Goal: Task Accomplishment & Management: Complete application form

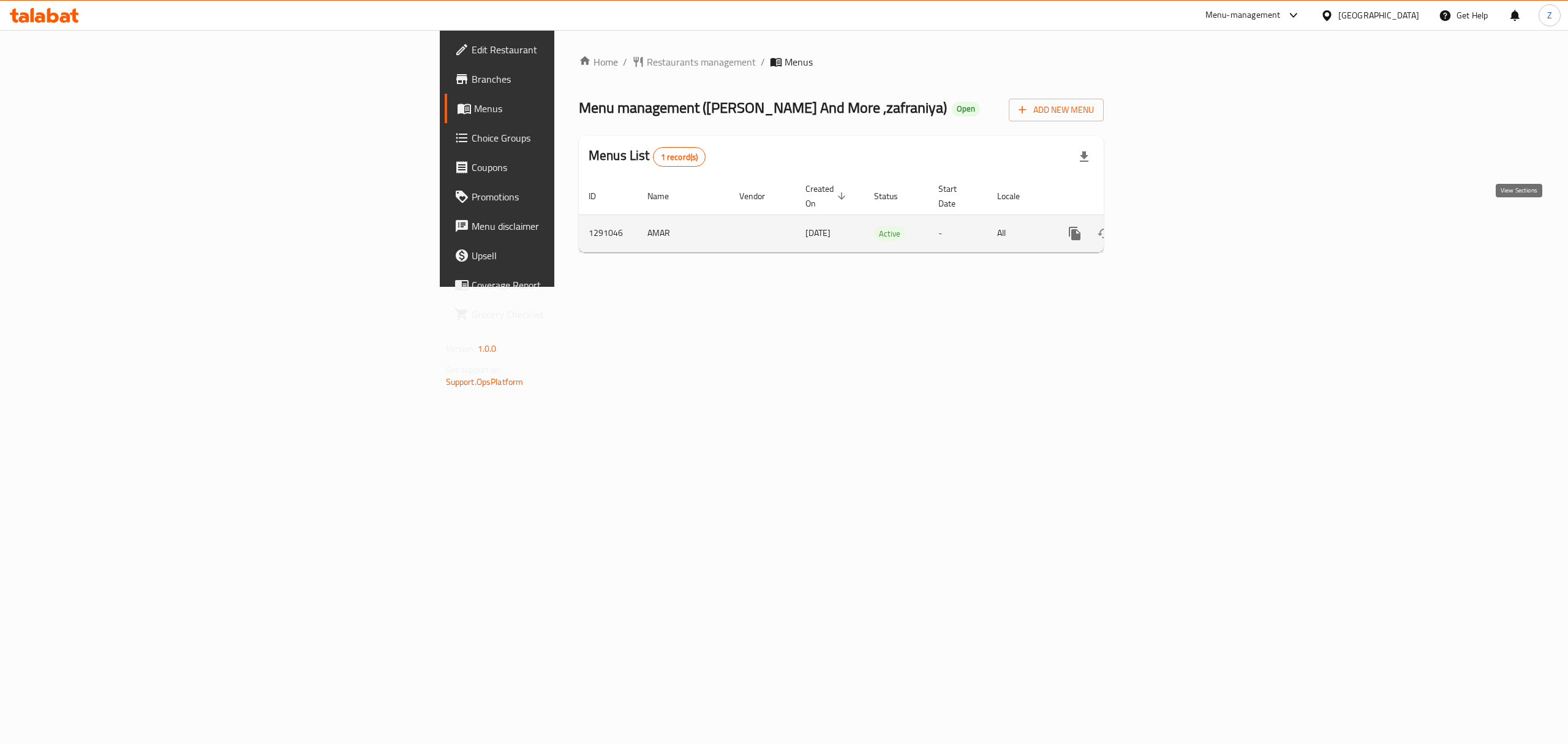
click at [1171, 226] on icon "enhanced table" at bounding box center [1163, 233] width 15 height 15
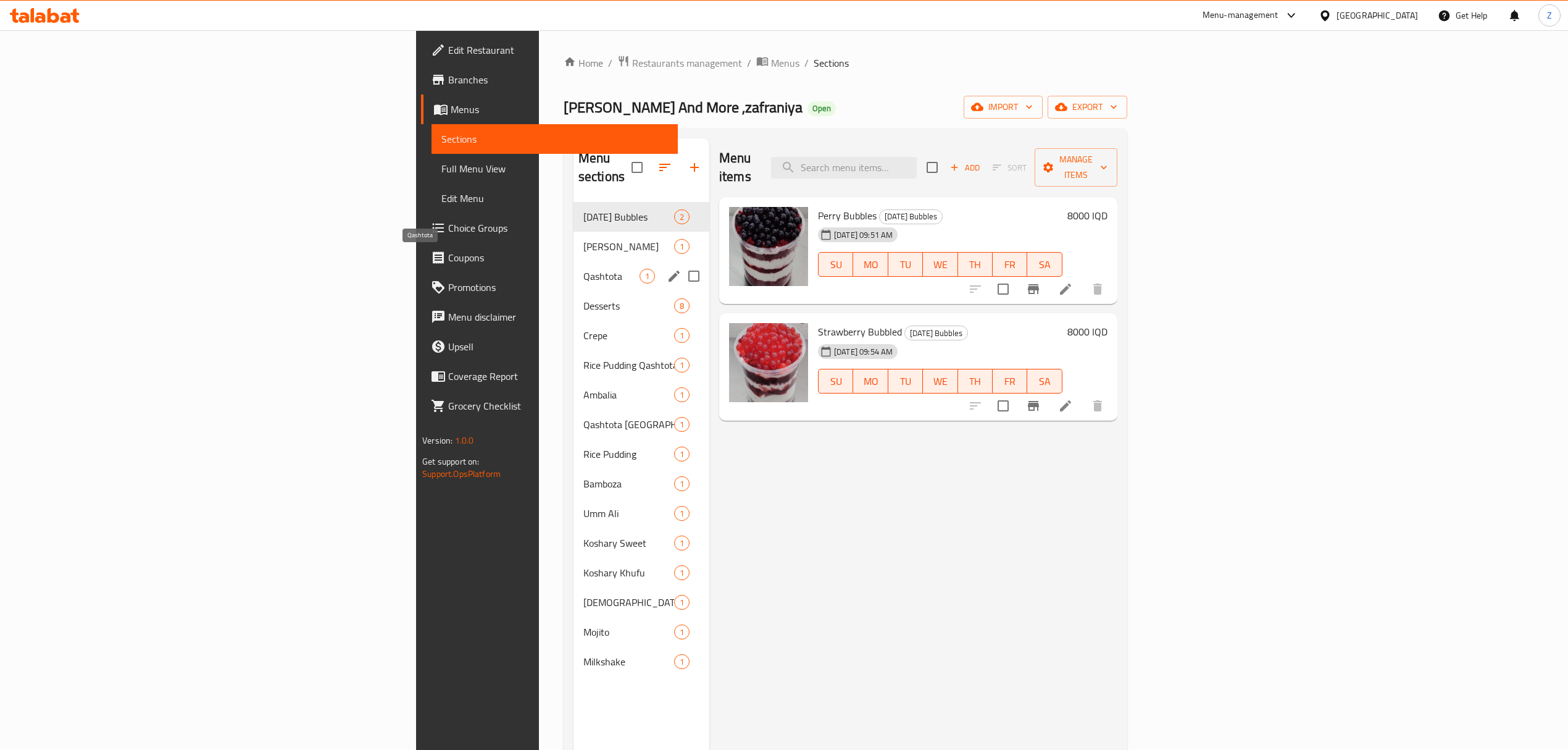
click at [583, 269] on span "Qashtota" at bounding box center [611, 276] width 56 height 15
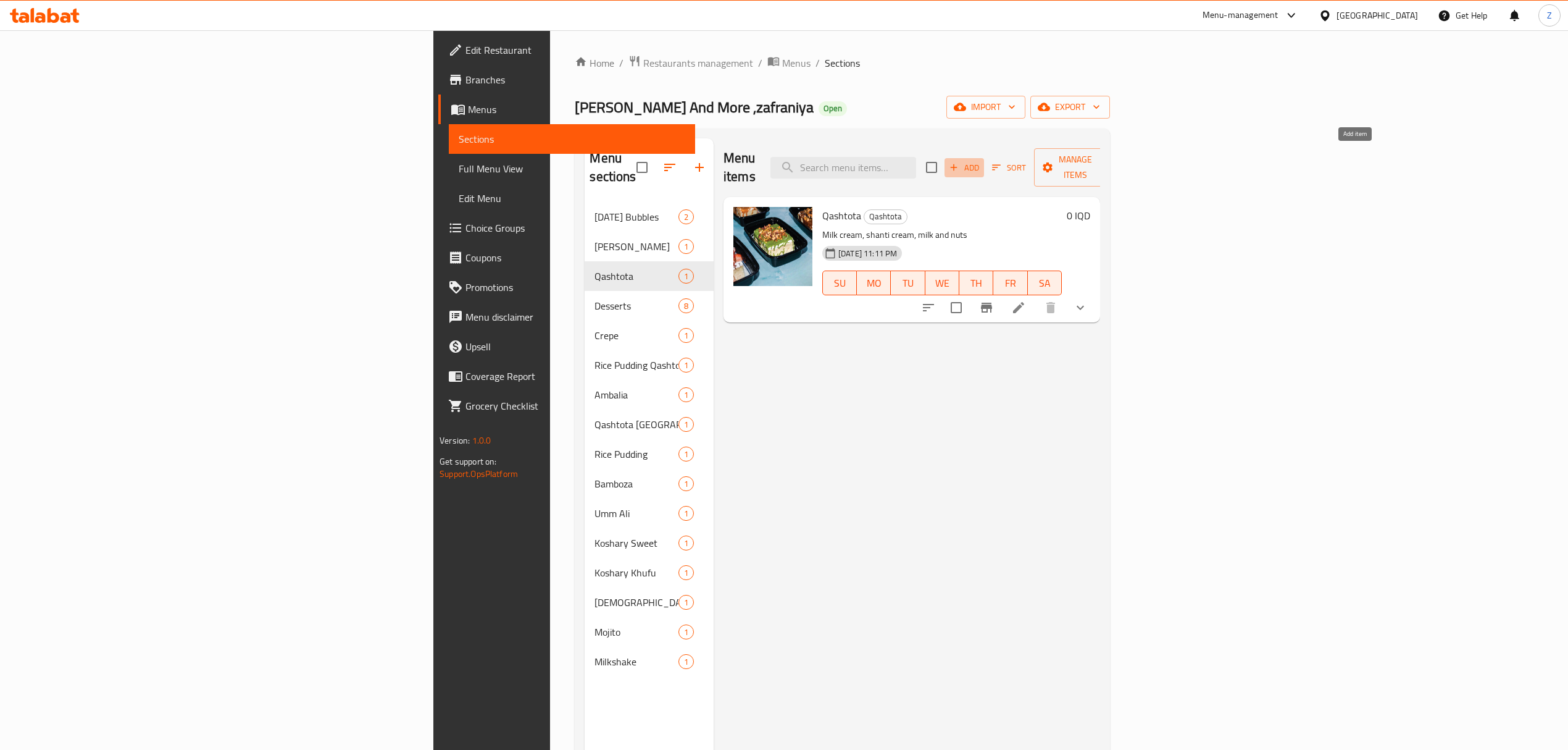
click at [981, 163] on span "Add" at bounding box center [964, 168] width 34 height 14
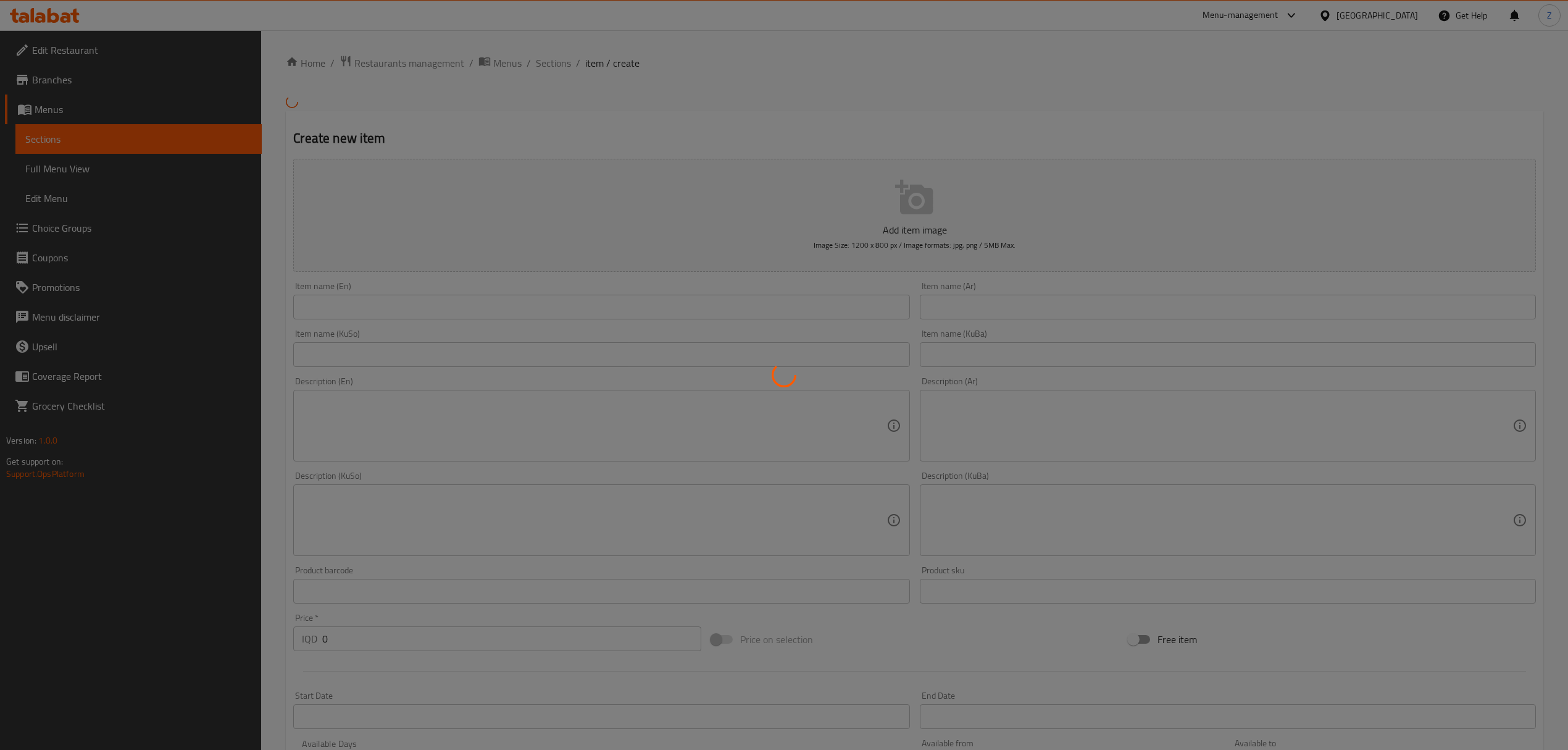
click at [1090, 314] on div at bounding box center [784, 375] width 1568 height 750
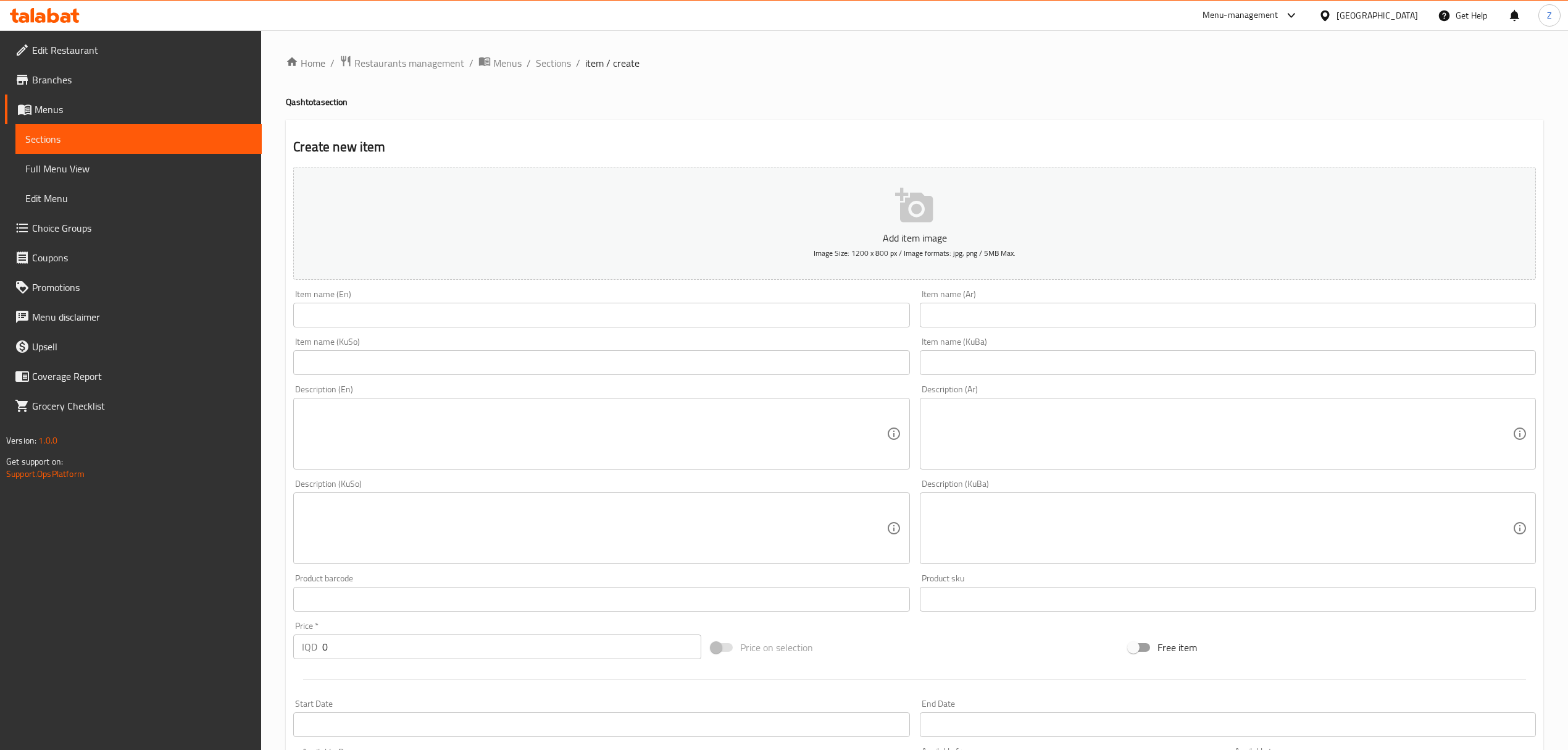
click at [1006, 325] on input "text" at bounding box center [1228, 315] width 616 height 25
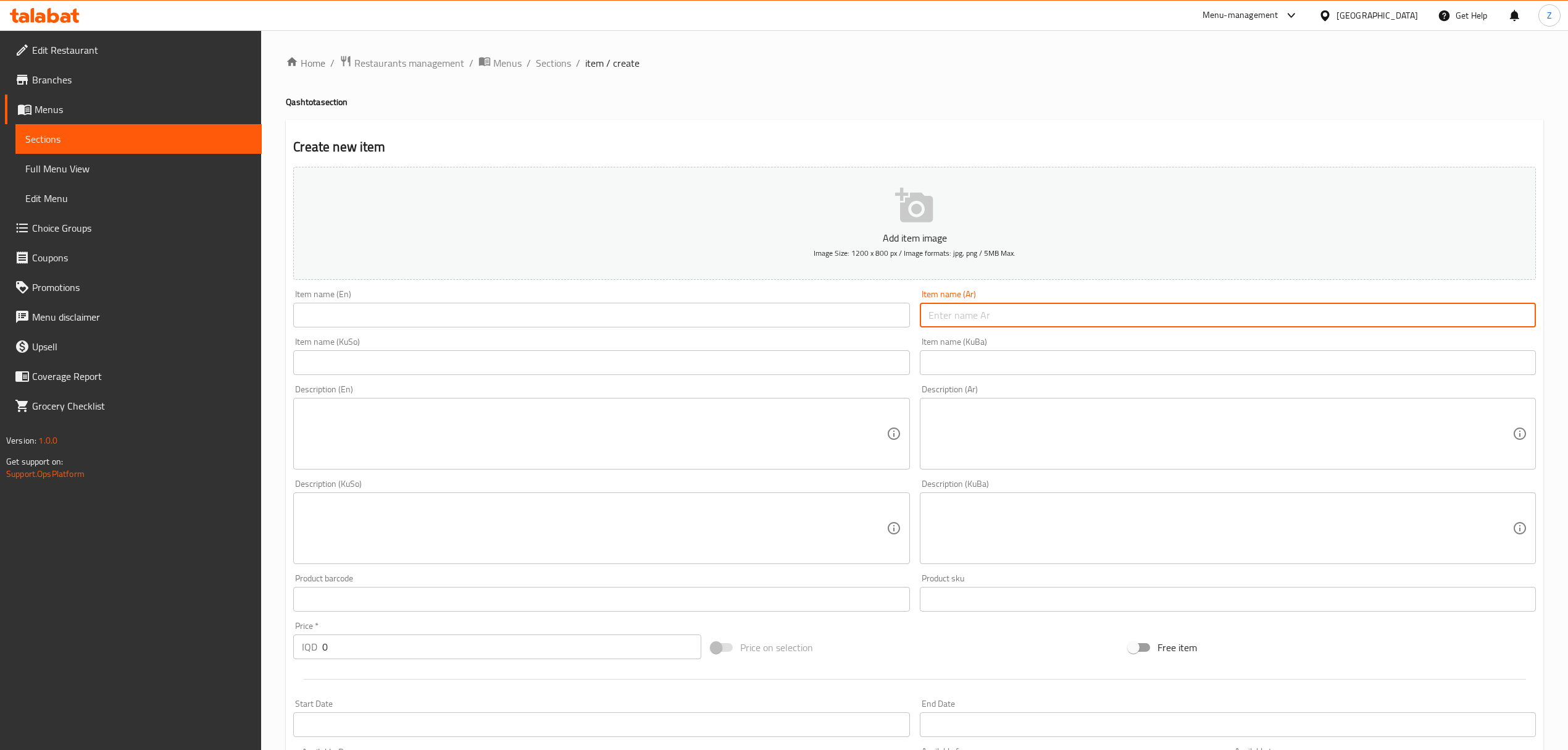
type input ";"
type input "كيكة الهبة"
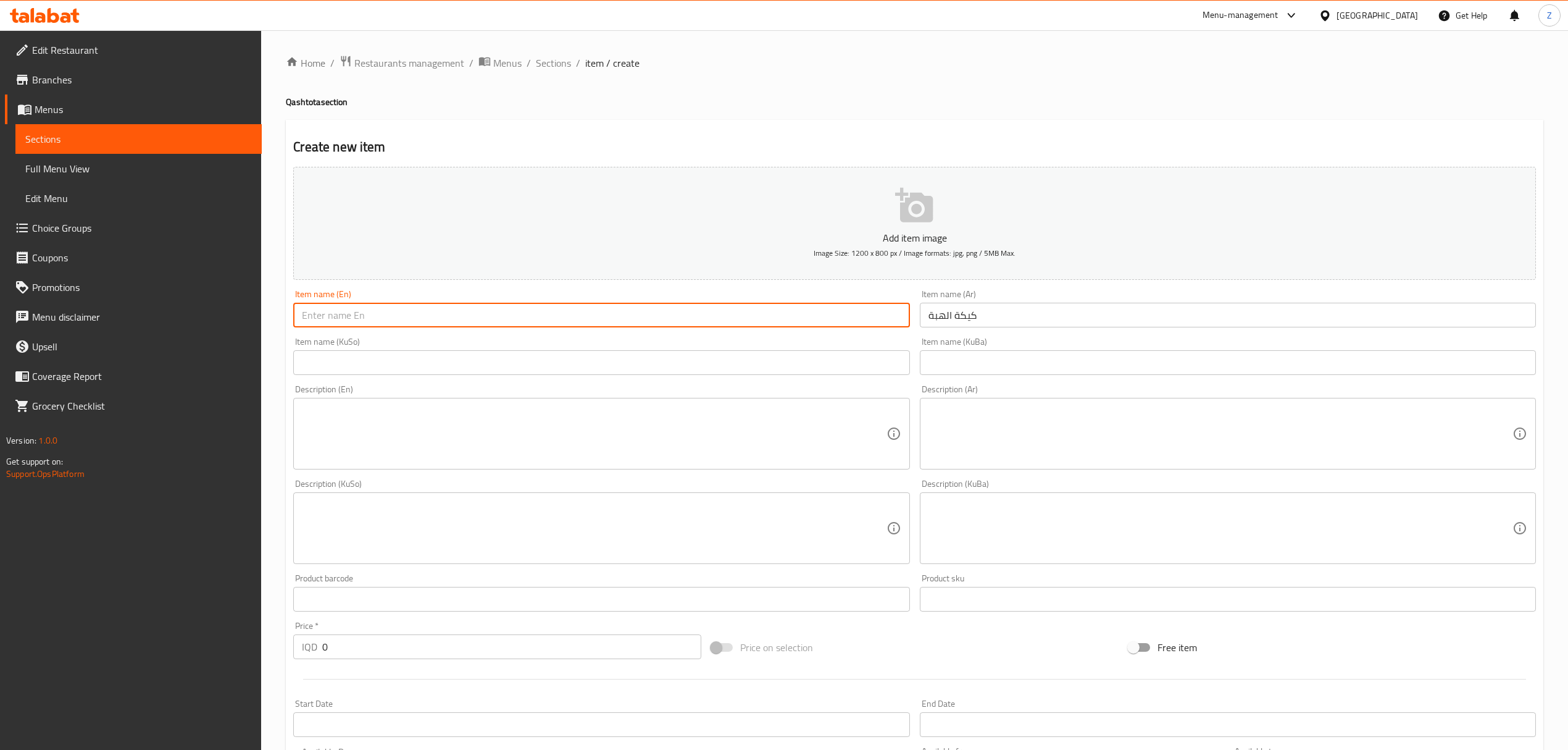
click at [828, 317] on input "text" at bounding box center [602, 315] width 616 height 25
click at [691, 311] on input "text" at bounding box center [602, 315] width 616 height 25
type input "ؤ"
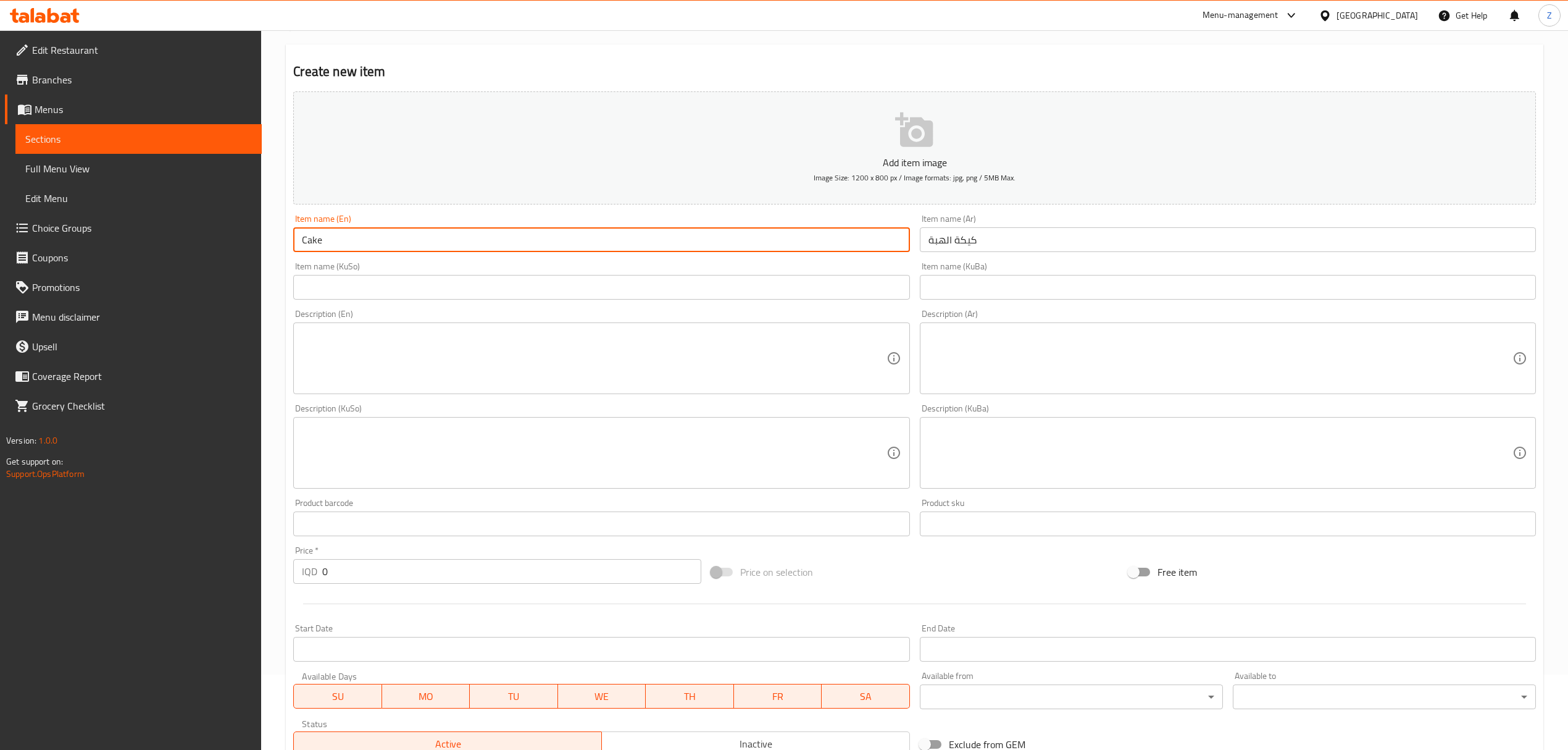
scroll to position [79, 0]
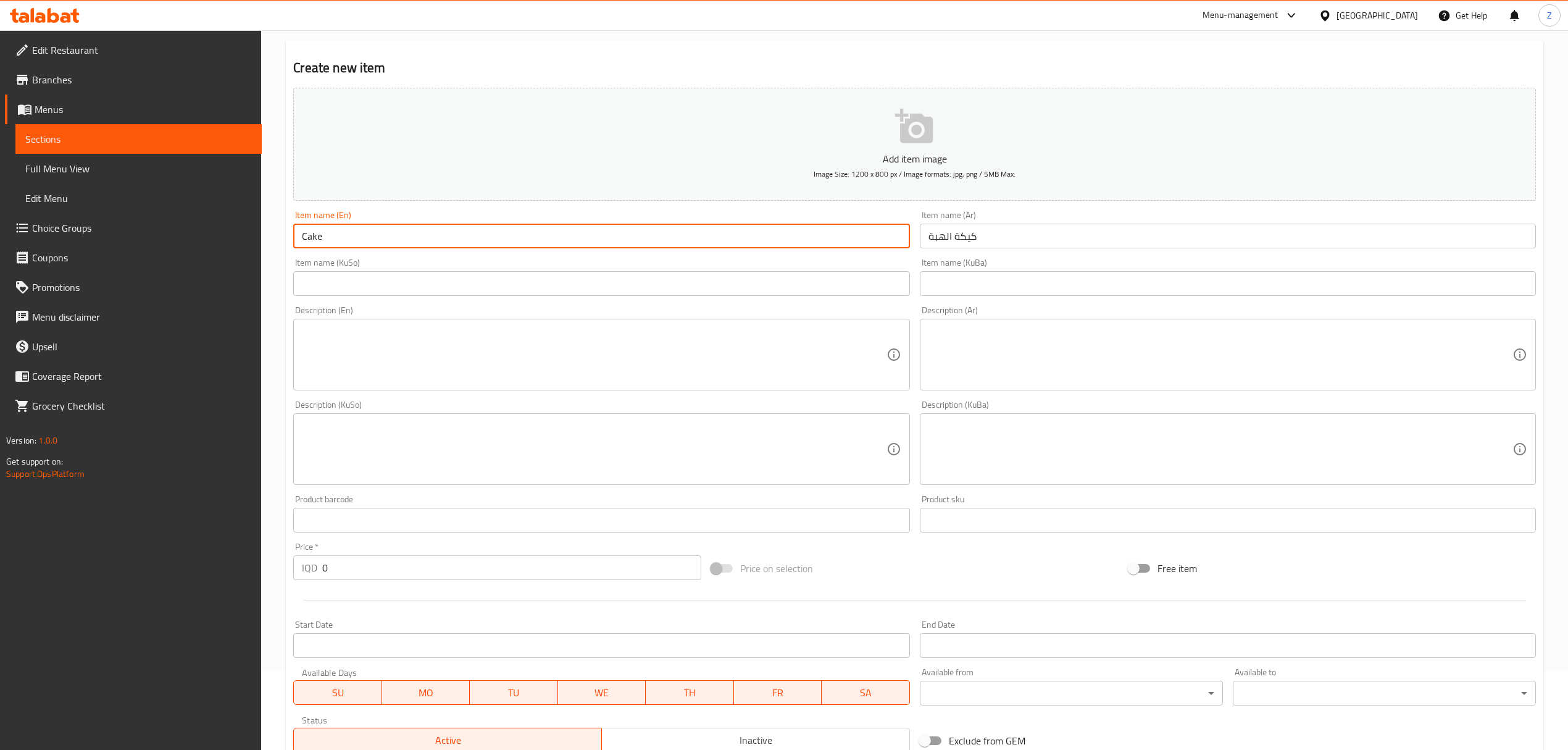
click at [302, 239] on input "Cake" at bounding box center [602, 235] width 616 height 25
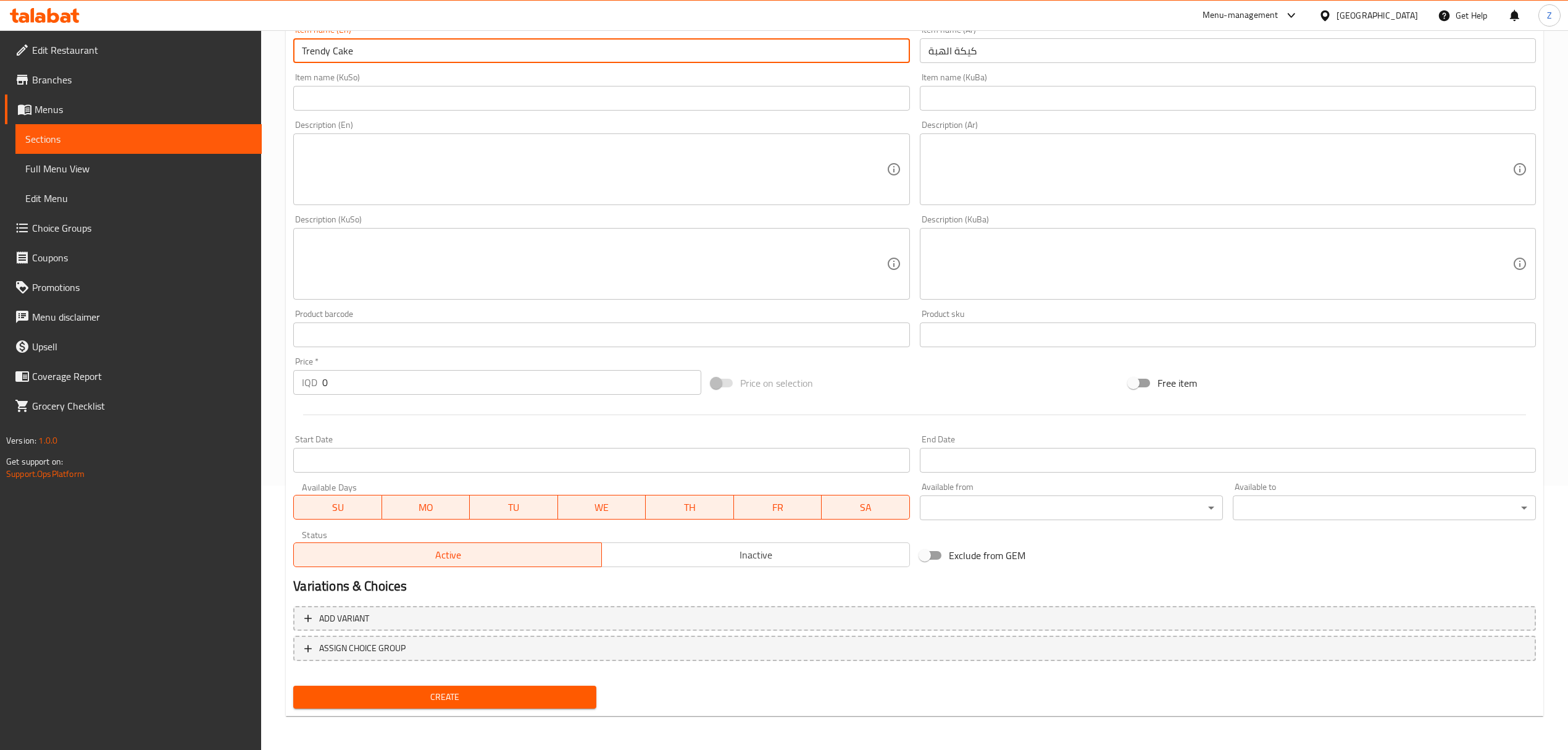
type input "Trendy Cake"
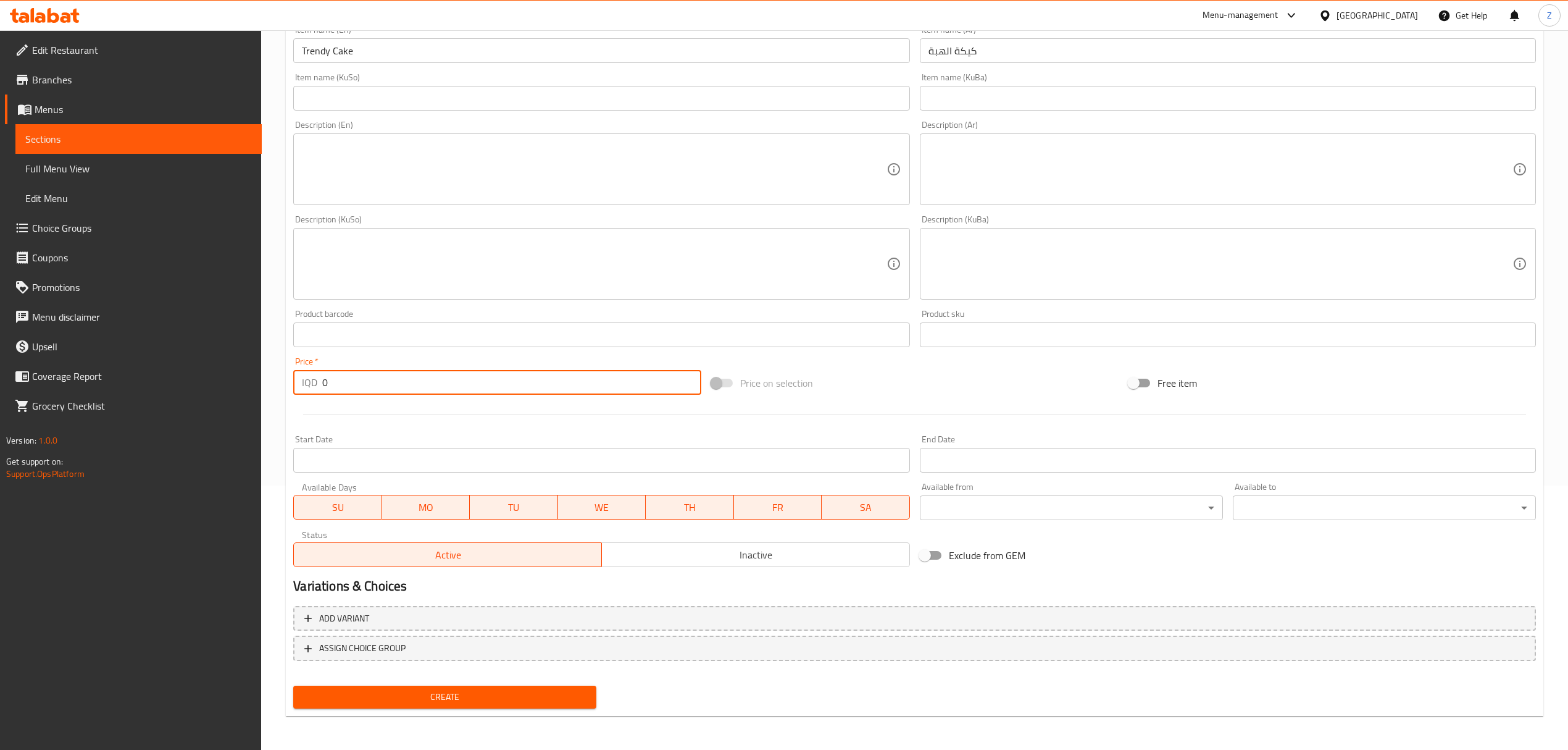
click at [464, 379] on input "0" at bounding box center [511, 382] width 378 height 25
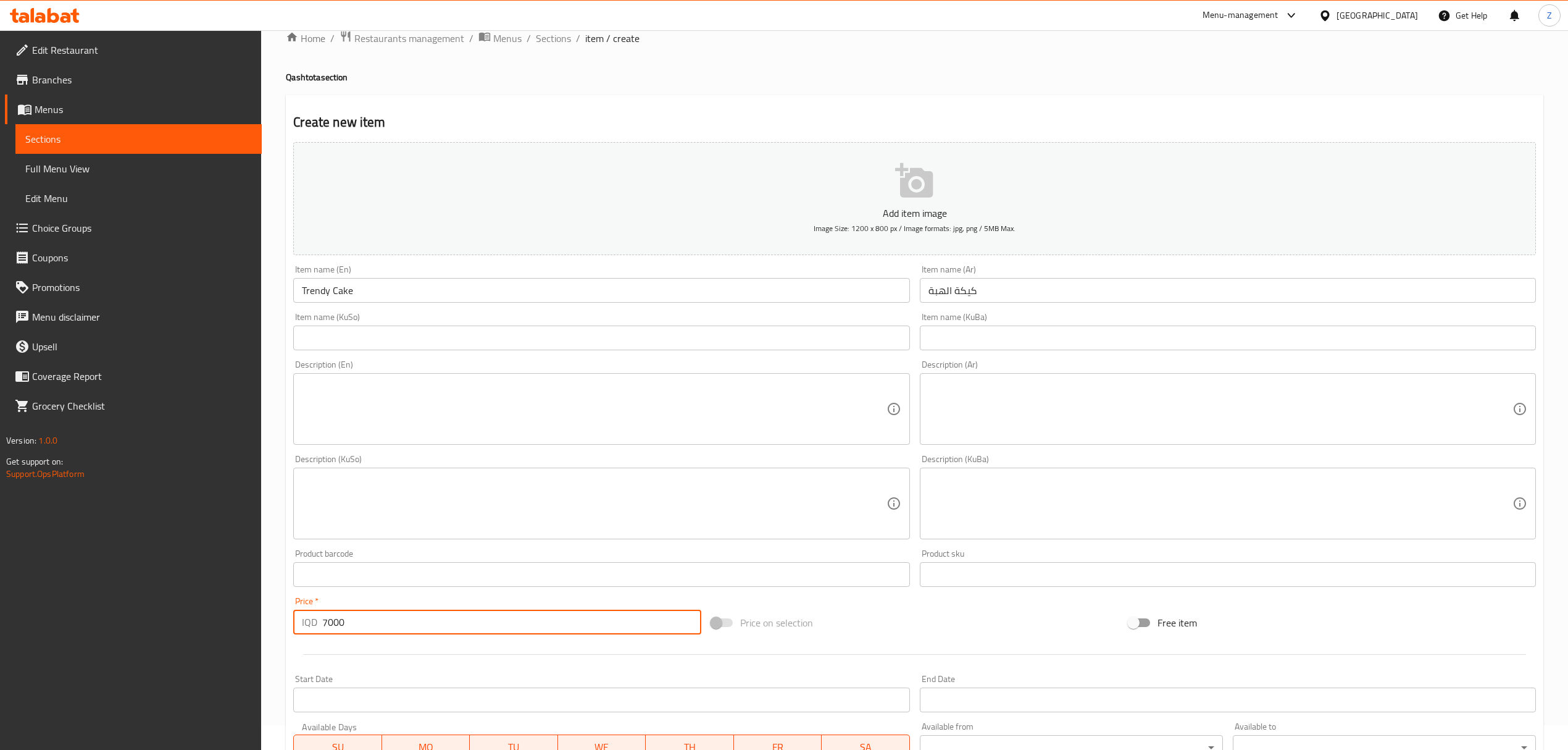
type input "7000"
click at [1020, 398] on textarea at bounding box center [1220, 410] width 584 height 58
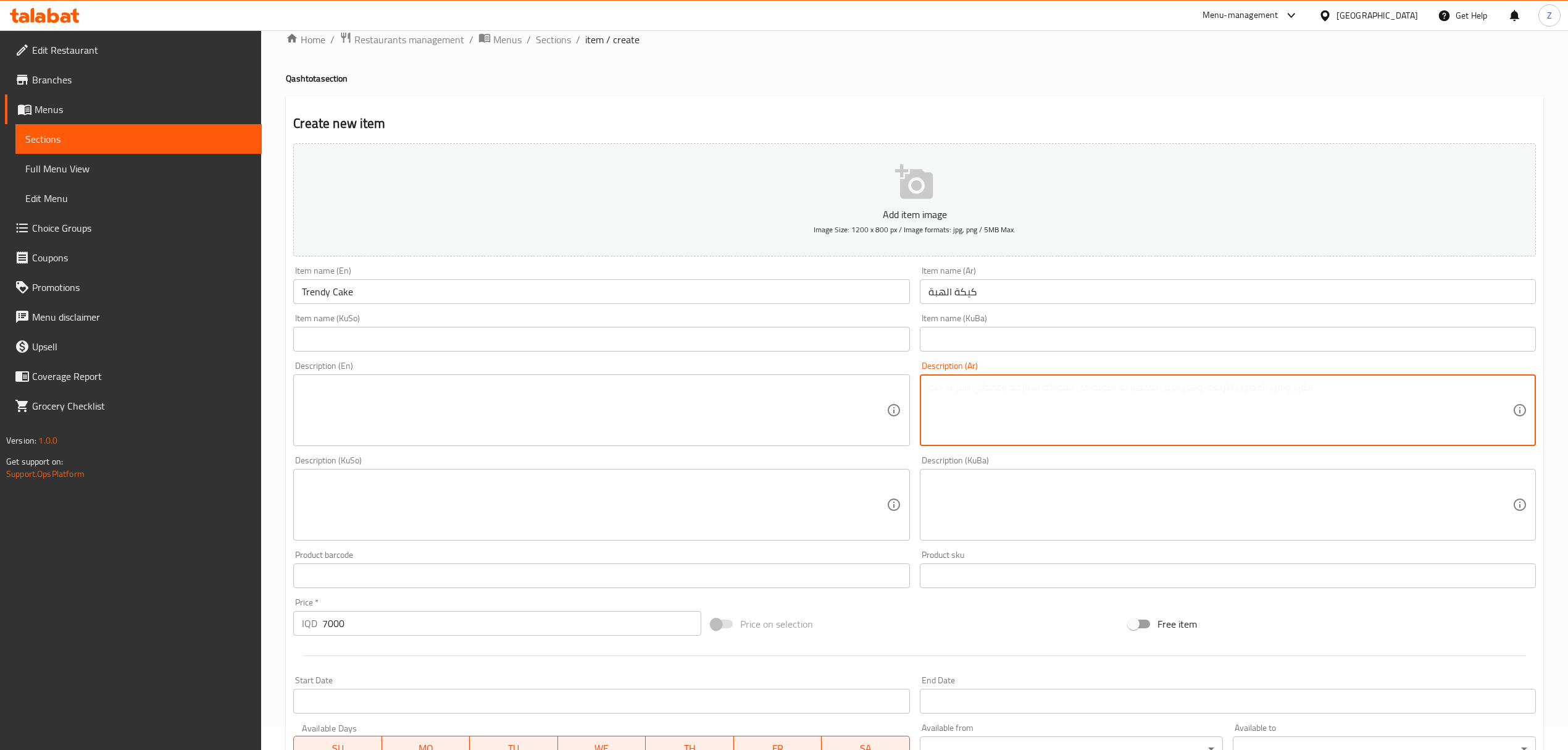
paste textarea "الاسم كيكة الهبة المكونات كيك براونيز حشوة دبي نوتيلا + بستاشيو+ مكسرات السعر ٧…"
click at [945, 433] on textarea "الاسم كيكة الهبة المكونات كيك براونيز حشوة دبي نوتيلا + بستاشيو+ مكسرات السعر ٧…" at bounding box center [1220, 410] width 584 height 58
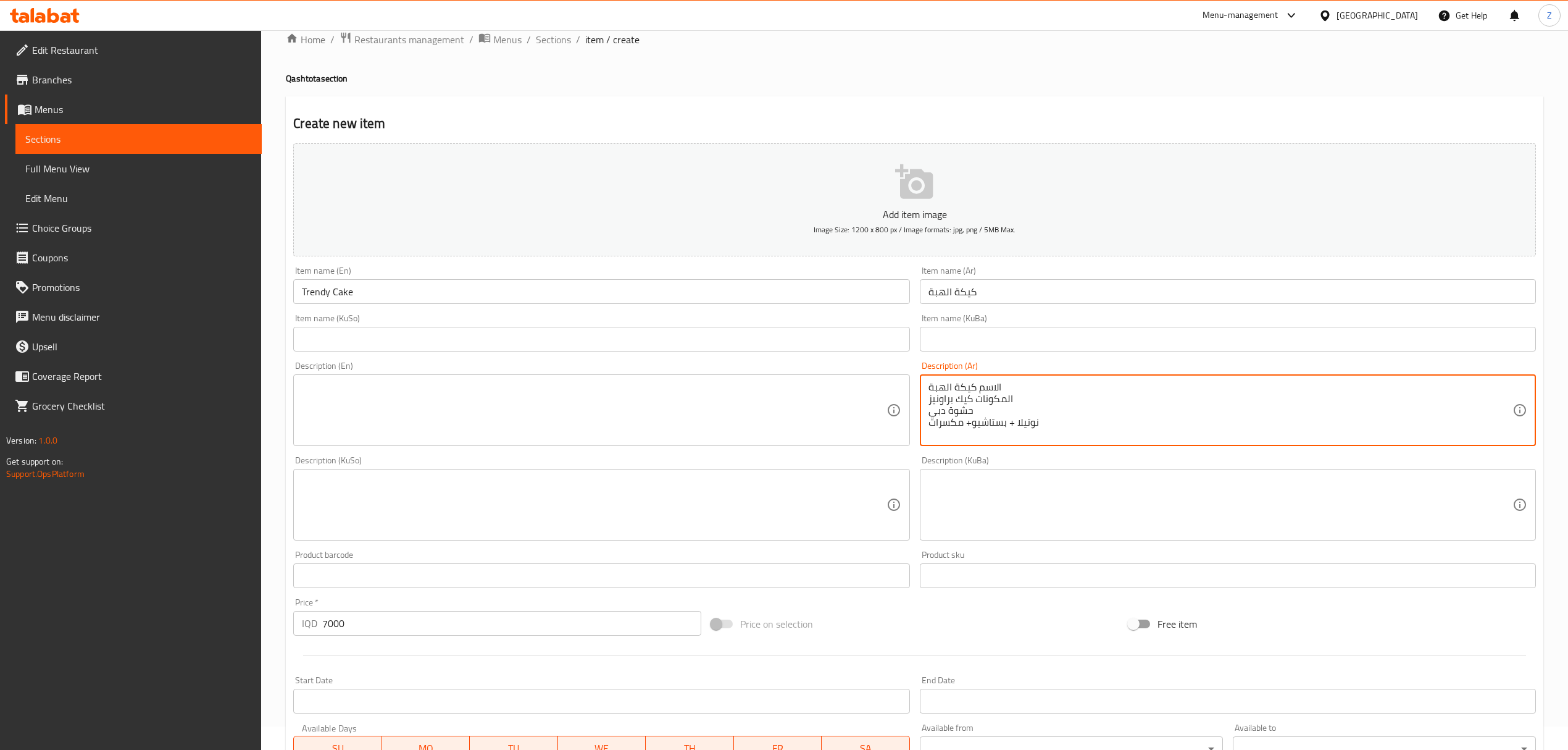
scroll to position [0, 0]
click at [994, 381] on textarea "الاسم كيكة الهبة المكونات كيك براونيز حشوة دبي نوتيلا + بستاشيو+ مكسرات" at bounding box center [1220, 410] width 584 height 58
click at [1003, 385] on textarea "المكونات كيك براونيز حشوة دبي نوتيلا + بستاشيو+ مكسرات" at bounding box center [1220, 410] width 584 height 58
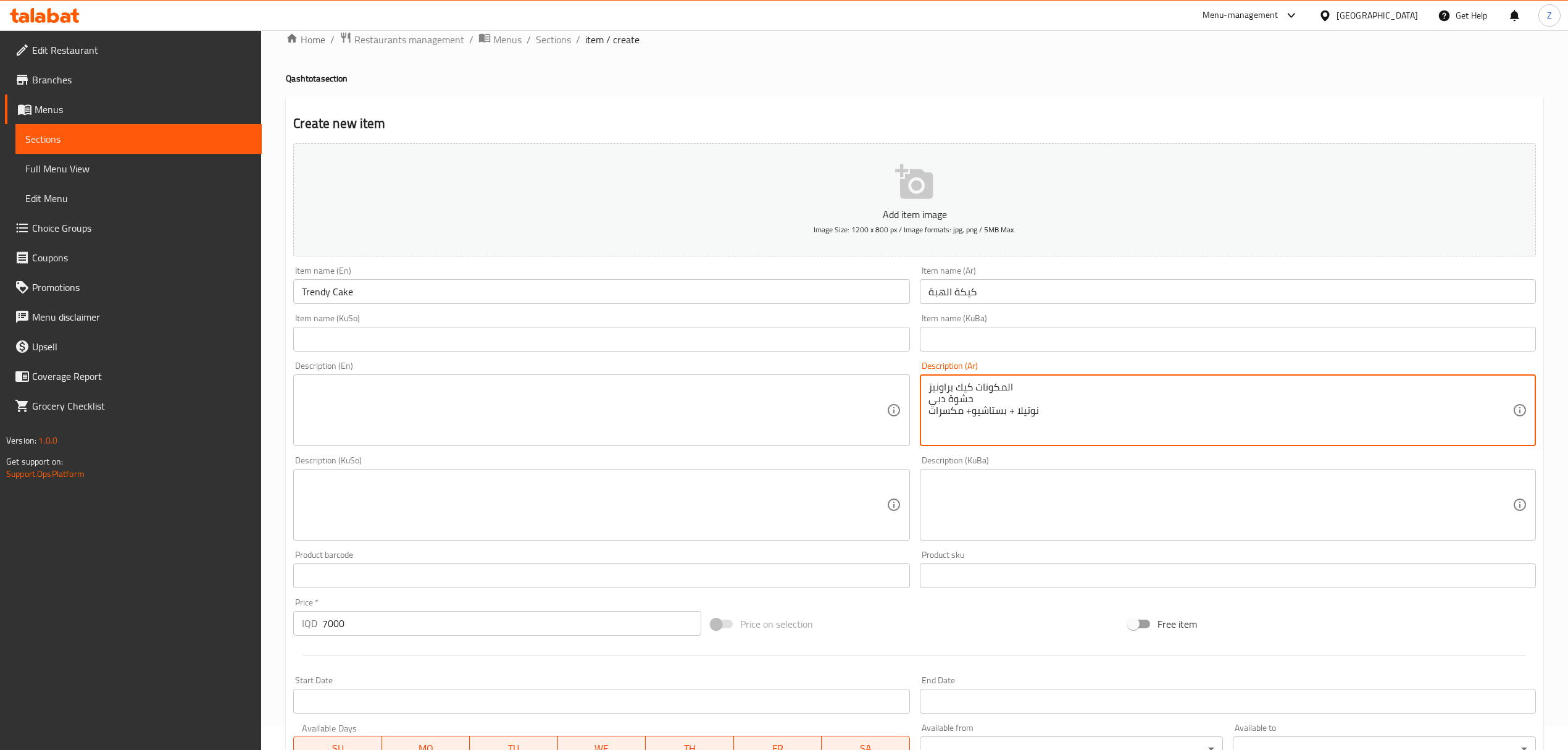
click at [1003, 385] on textarea "المكونات كيك براونيز حشوة دبي نوتيلا + بستاشيو+ مكسرات" at bounding box center [1220, 410] width 584 height 58
click at [977, 400] on textarea "[PERSON_NAME] حشوة دبي نوتيلا + بستاشيو+ مكسرات" at bounding box center [1220, 410] width 584 height 58
click at [973, 402] on textarea "[PERSON_NAME] حشوة دبي نوتيلا + بستاشيو+ مكسرات" at bounding box center [1220, 410] width 584 height 58
click at [978, 401] on textarea "[PERSON_NAME] حشوة دبي نوتيلا + بستاشيو+ مكسرات" at bounding box center [1220, 410] width 584 height 58
click at [968, 400] on textarea "[PERSON_NAME] حشوة دبي نوتيلا + بستاشيو+ مكسرات" at bounding box center [1220, 410] width 584 height 58
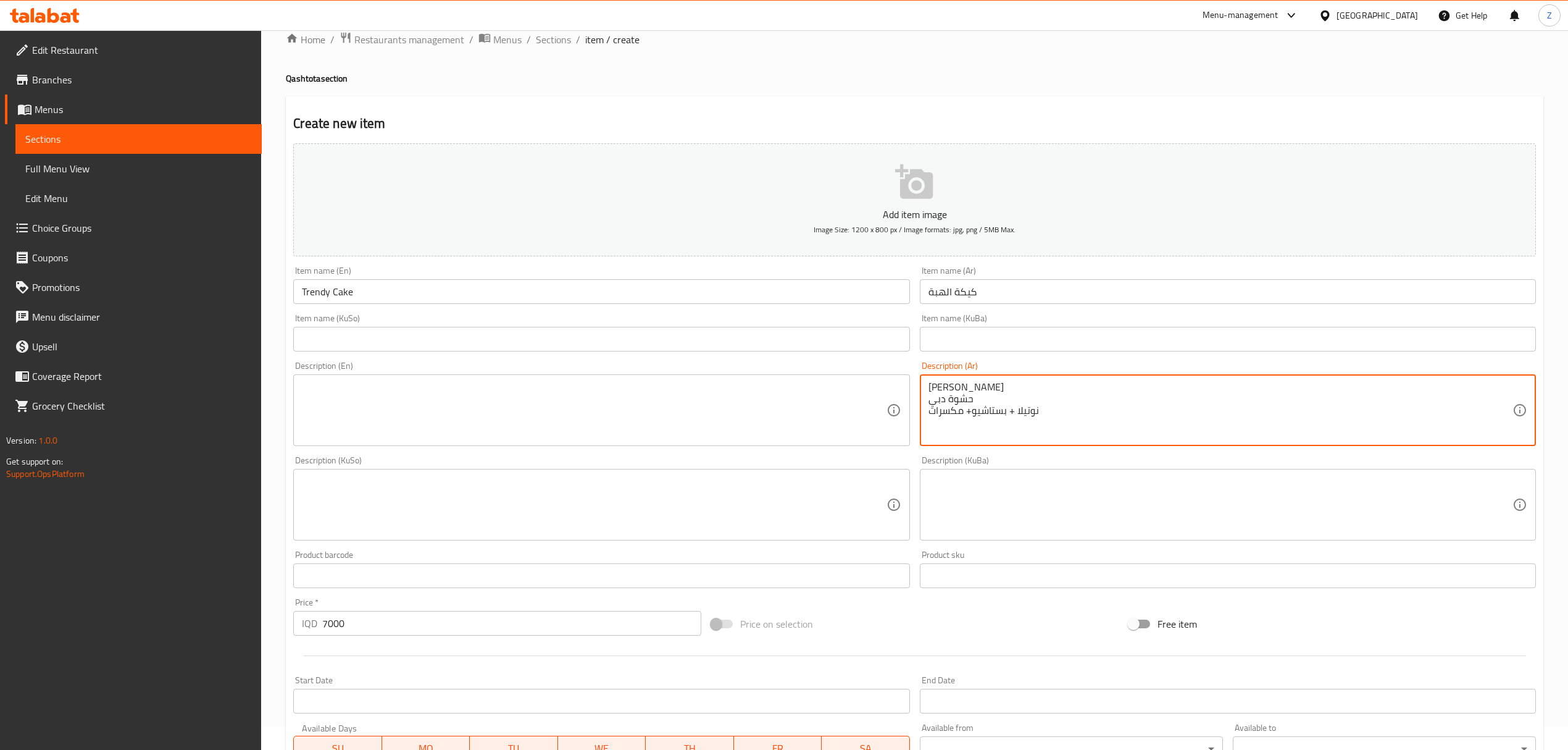
click at [973, 400] on textarea "[PERSON_NAME] حشوة دبي نوتيلا + بستاشيو+ مكسرات" at bounding box center [1220, 410] width 584 height 58
click at [925, 388] on div "[PERSON_NAME] حشوة دبي نوتيلا + بستاشيو+ مكسرات Description (Ar)" at bounding box center [1228, 411] width 616 height 72
click at [928, 383] on textarea "[PERSON_NAME] حشوة دبي نوتيلا + بستاشيو+ مكسرات" at bounding box center [1220, 410] width 584 height 58
click at [931, 400] on textarea ", [PERSON_NAME] حشوة دبي نوتيلا + بستاشيو+ مكسرات" at bounding box center [1220, 410] width 584 height 58
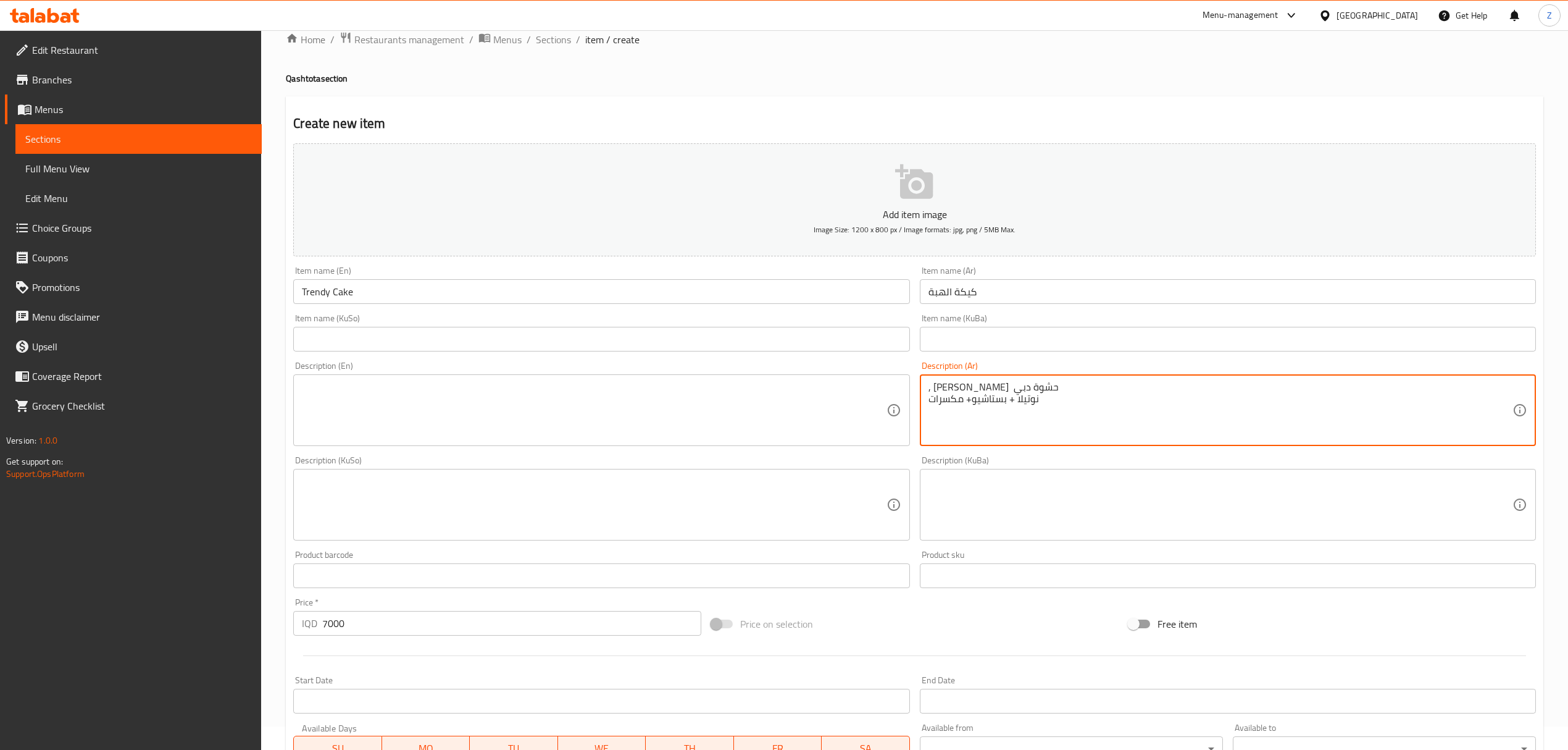
click at [978, 388] on textarea ", [PERSON_NAME] حشوة دبي نوتيلا + بستاشيو+ مكسرات" at bounding box center [1220, 410] width 584 height 58
click at [1038, 396] on textarea ", [PERSON_NAME] , حشوة دبي نوتيلا + بستاشيو+ مكسرات" at bounding box center [1220, 410] width 584 height 58
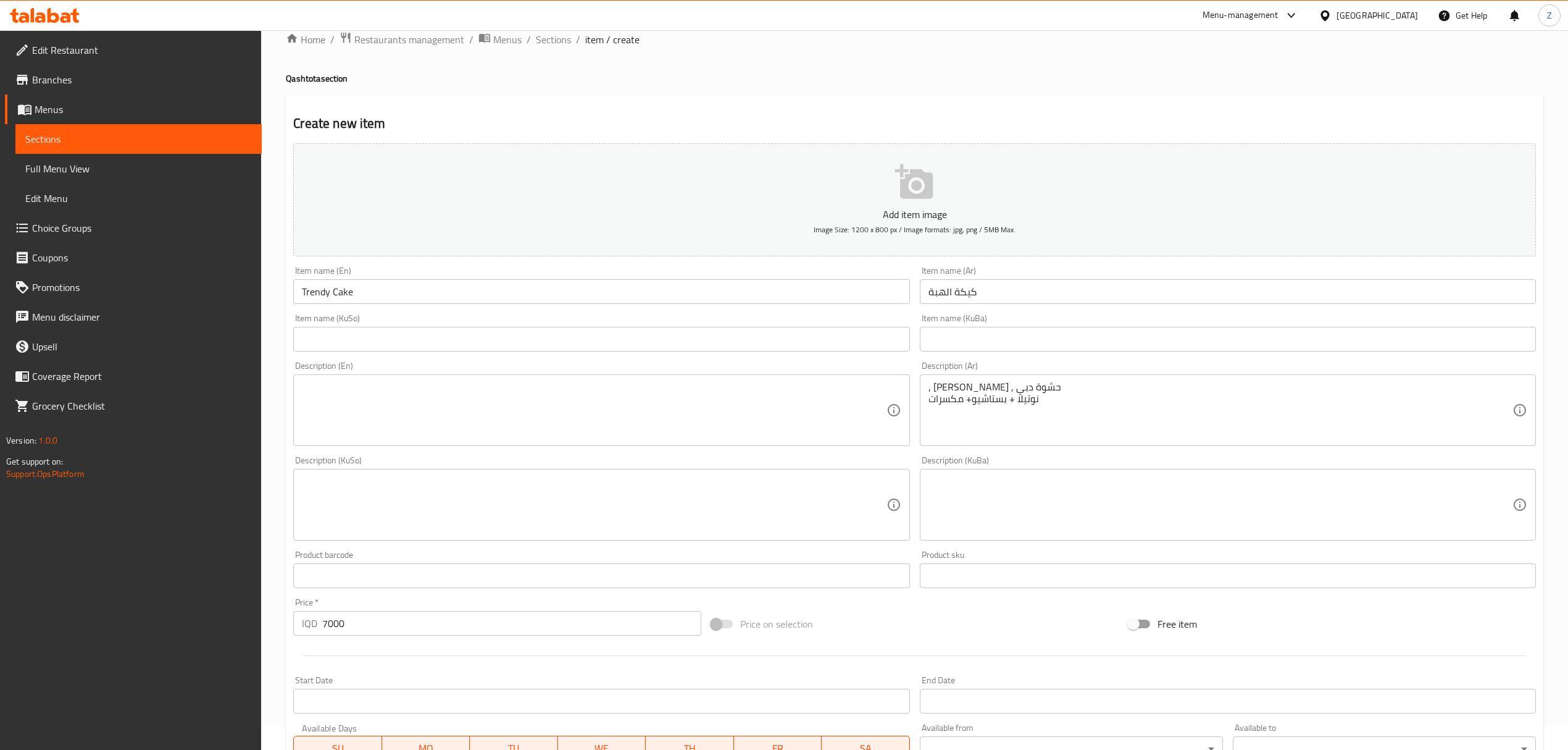
click at [926, 399] on div ", [PERSON_NAME] , حشوة دبي نوتيلا + بستاشيو+ مكسرات Description (Ar)" at bounding box center [1228, 411] width 616 height 72
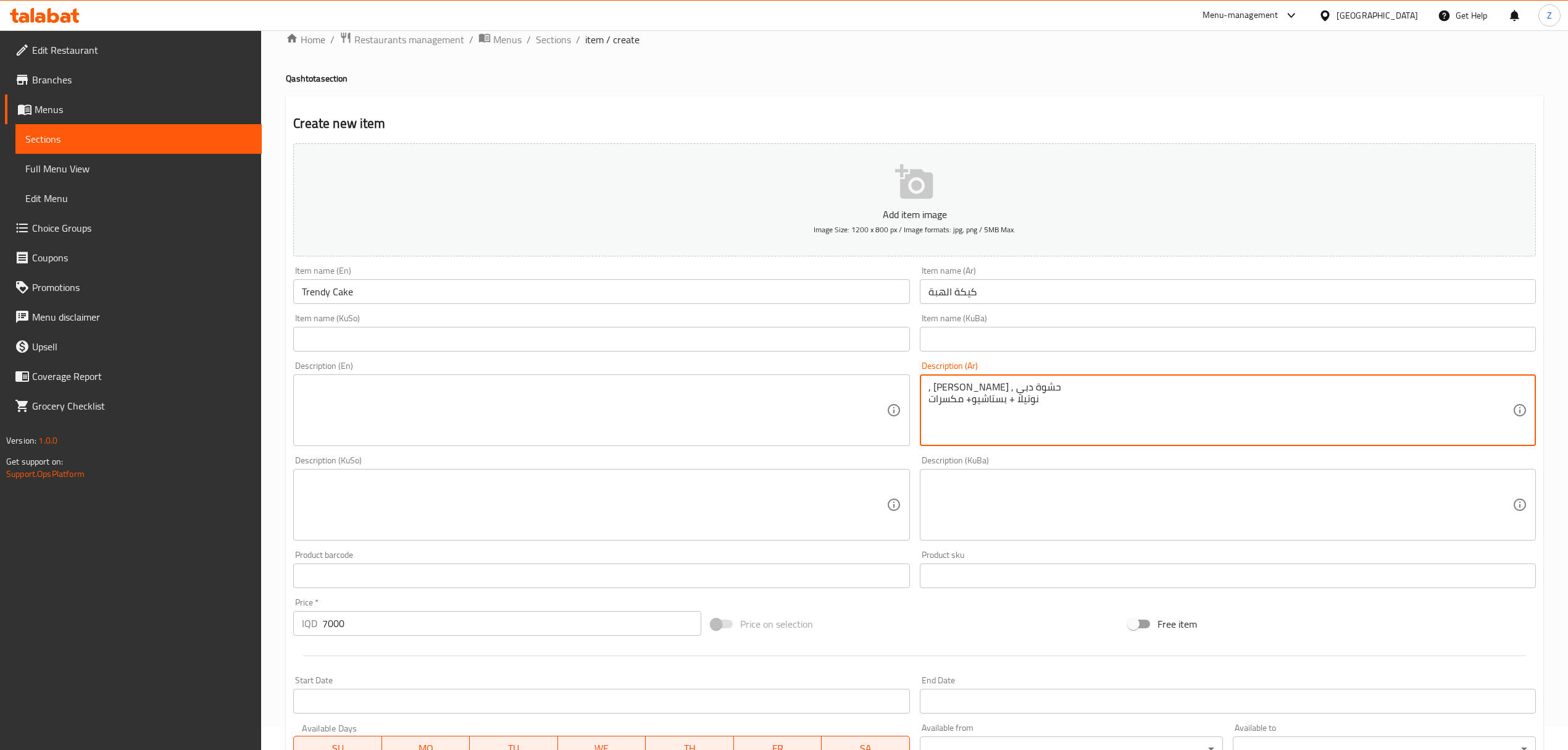
click at [929, 398] on textarea ", [PERSON_NAME] , حشوة دبي نوتيلا + بستاشيو+ مكسرات" at bounding box center [1220, 410] width 584 height 58
click at [966, 389] on textarea ", [PERSON_NAME] , حشوة دبي ,نوتيلا + بستاشيو+ مكسرات" at bounding box center [1220, 410] width 584 height 58
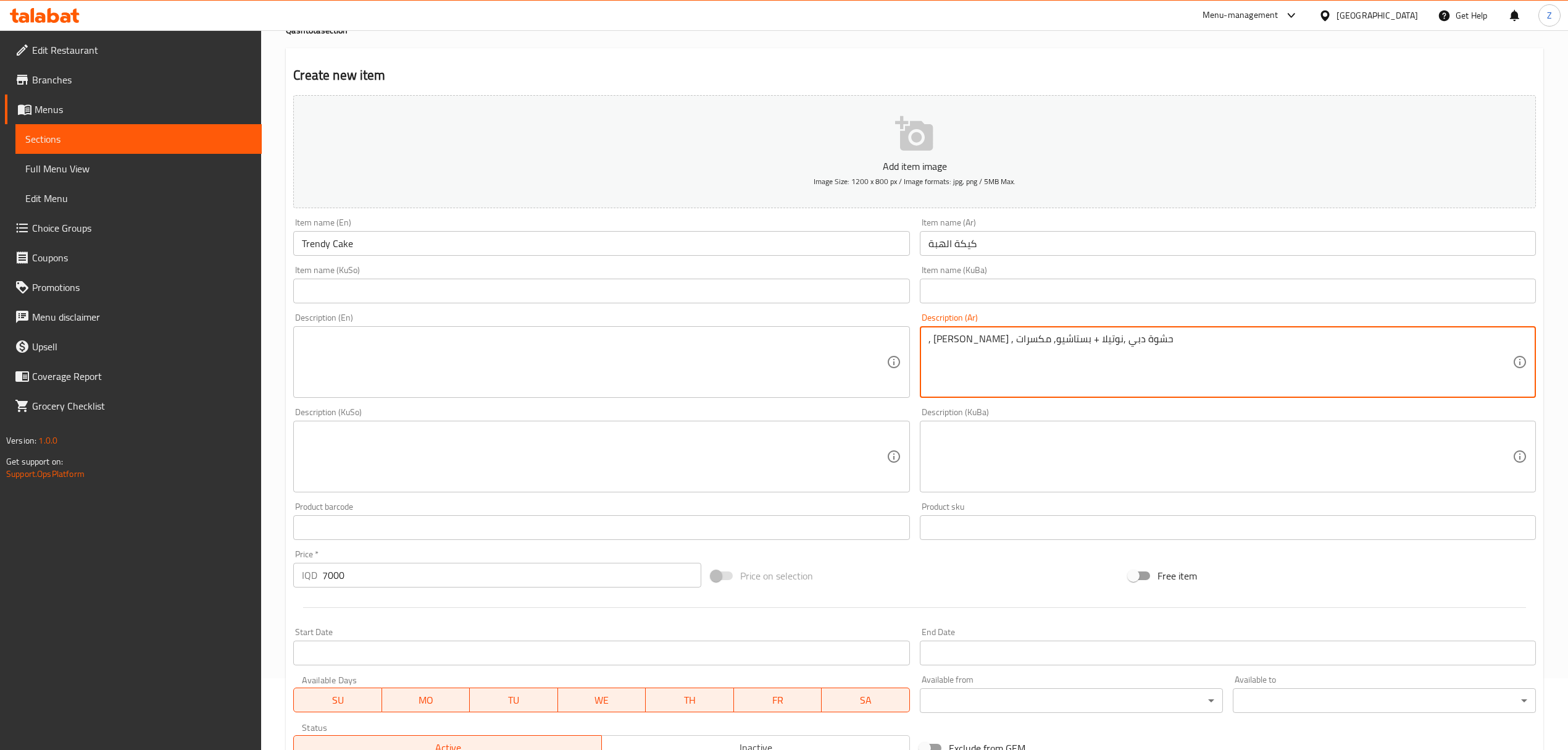
scroll to position [75, 0]
click at [1012, 332] on textarea ", [PERSON_NAME] , حشوة دبي ,نوتيلا + بستاشيو, مكسرات" at bounding box center [1220, 358] width 584 height 58
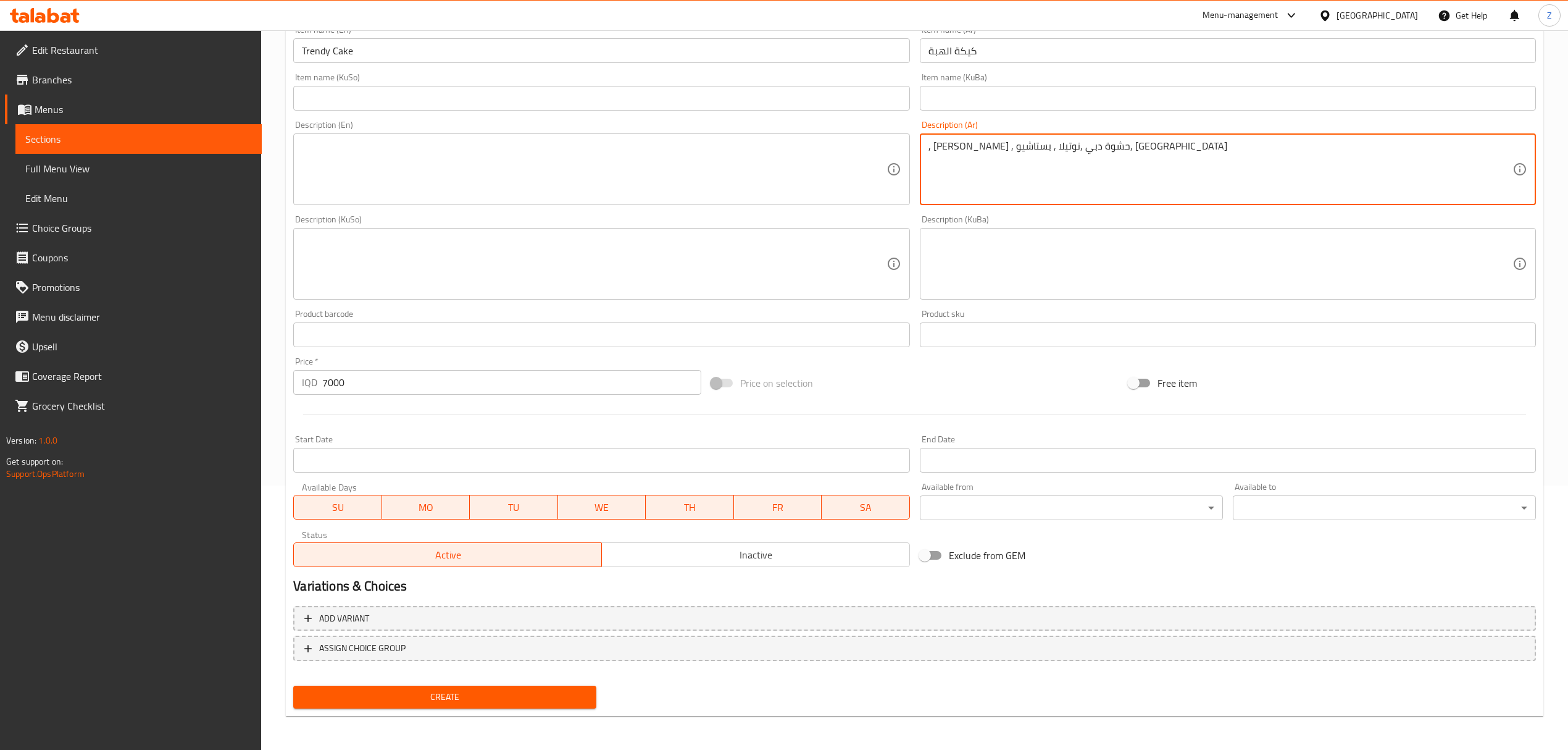
type textarea ", [PERSON_NAME] , حشوة دبي ,نوتيلا , بستاشيو, [GEOGRAPHIC_DATA]"
click at [438, 702] on span "Create" at bounding box center [445, 696] width 283 height 15
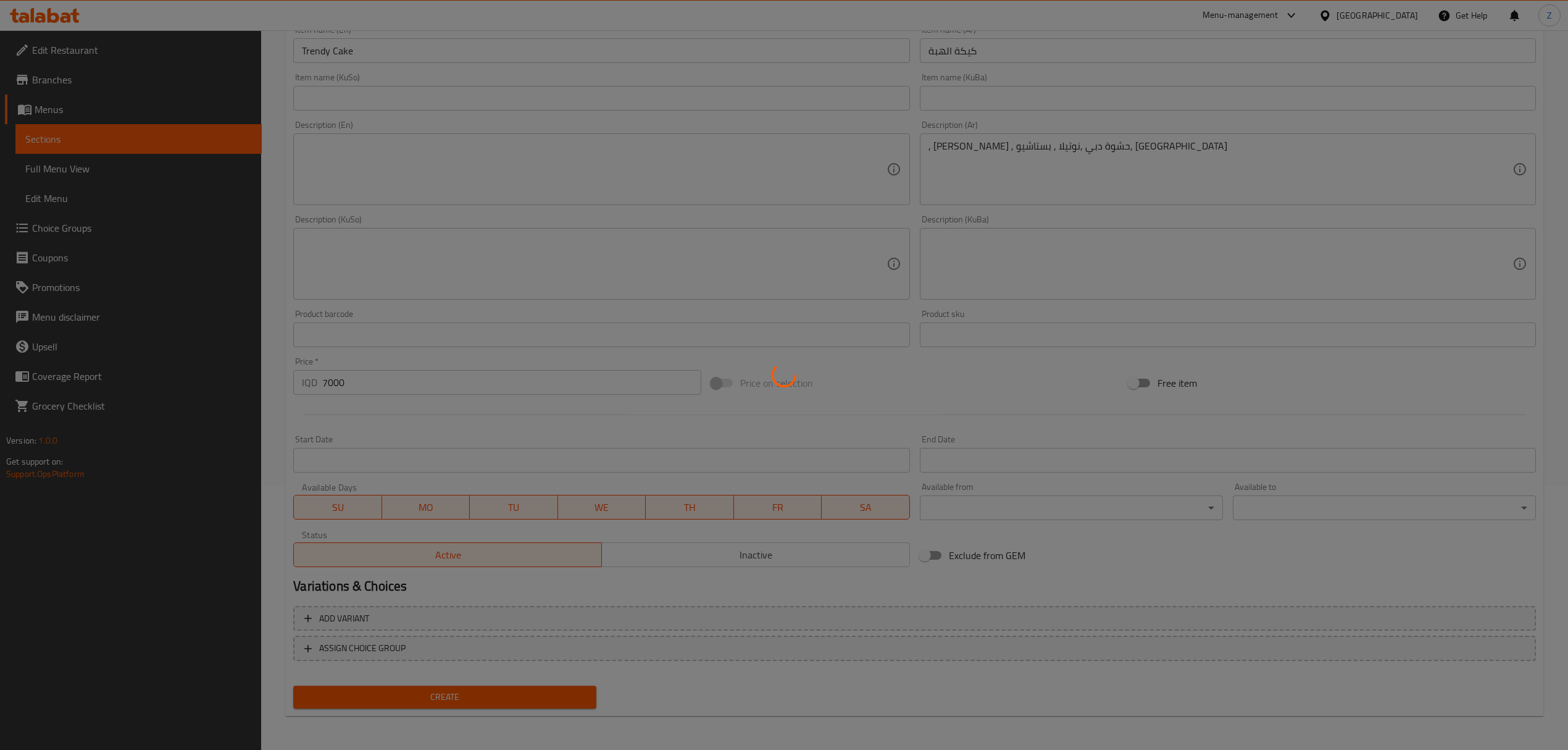
type input "0"
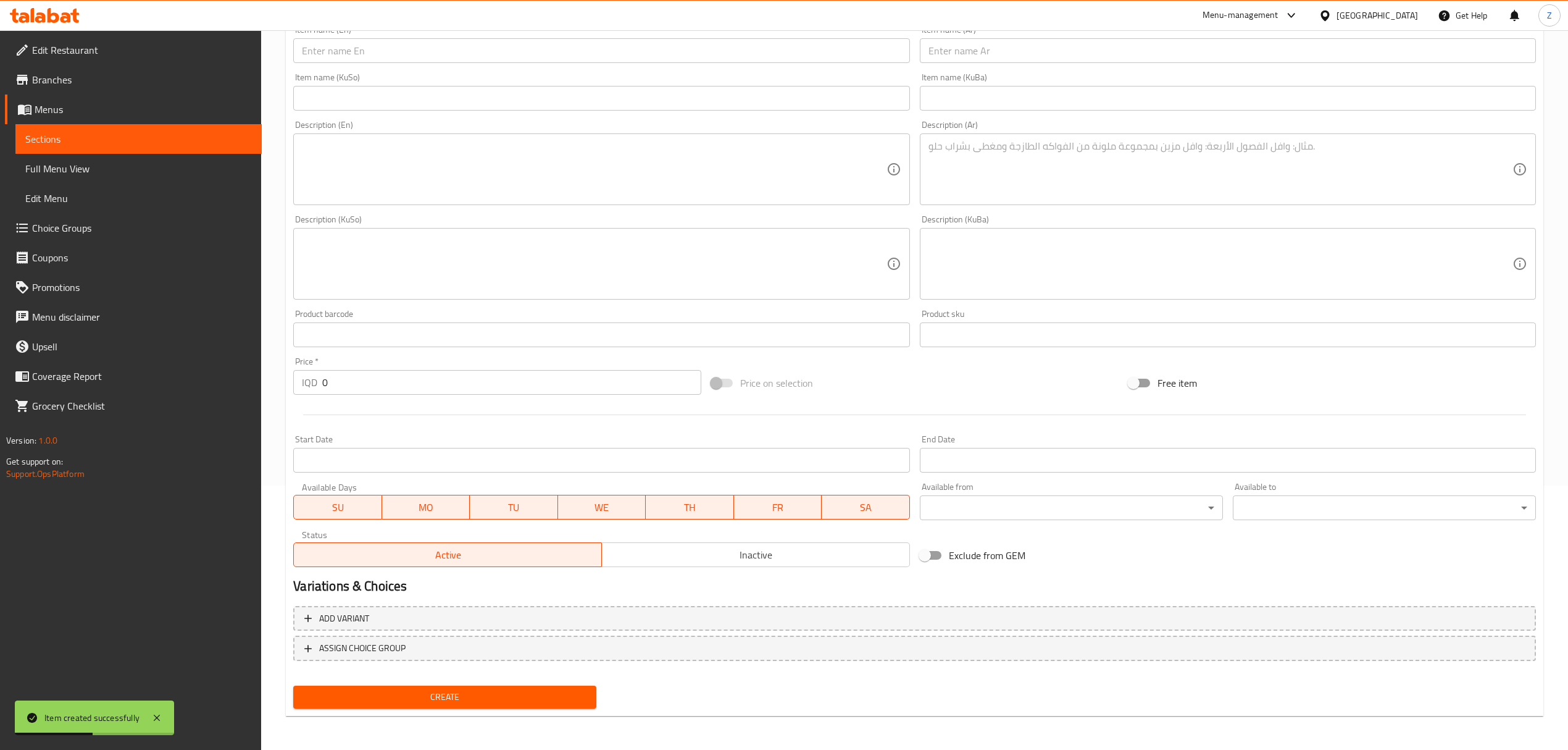
scroll to position [0, 0]
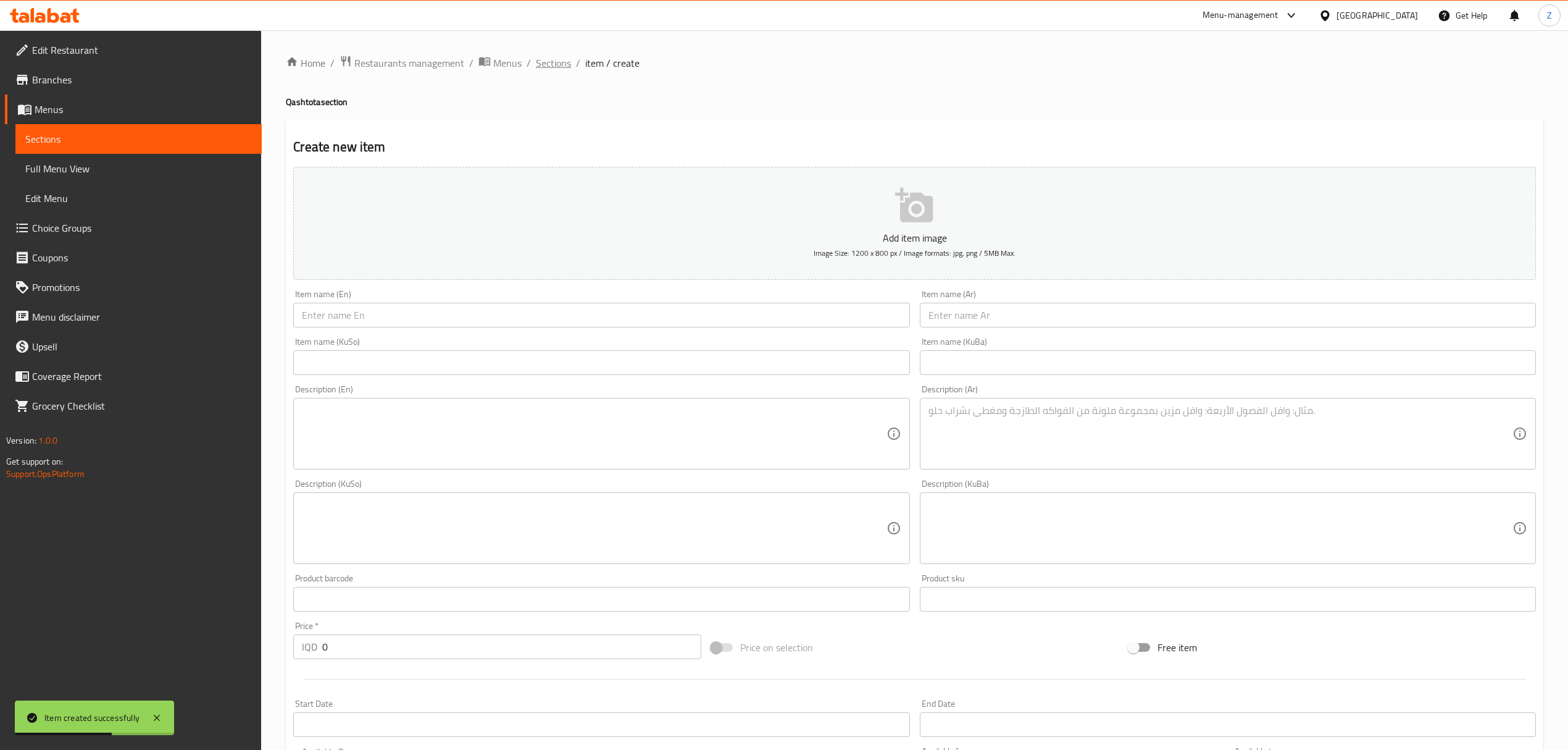
click at [554, 70] on span "Sections" at bounding box center [554, 62] width 35 height 15
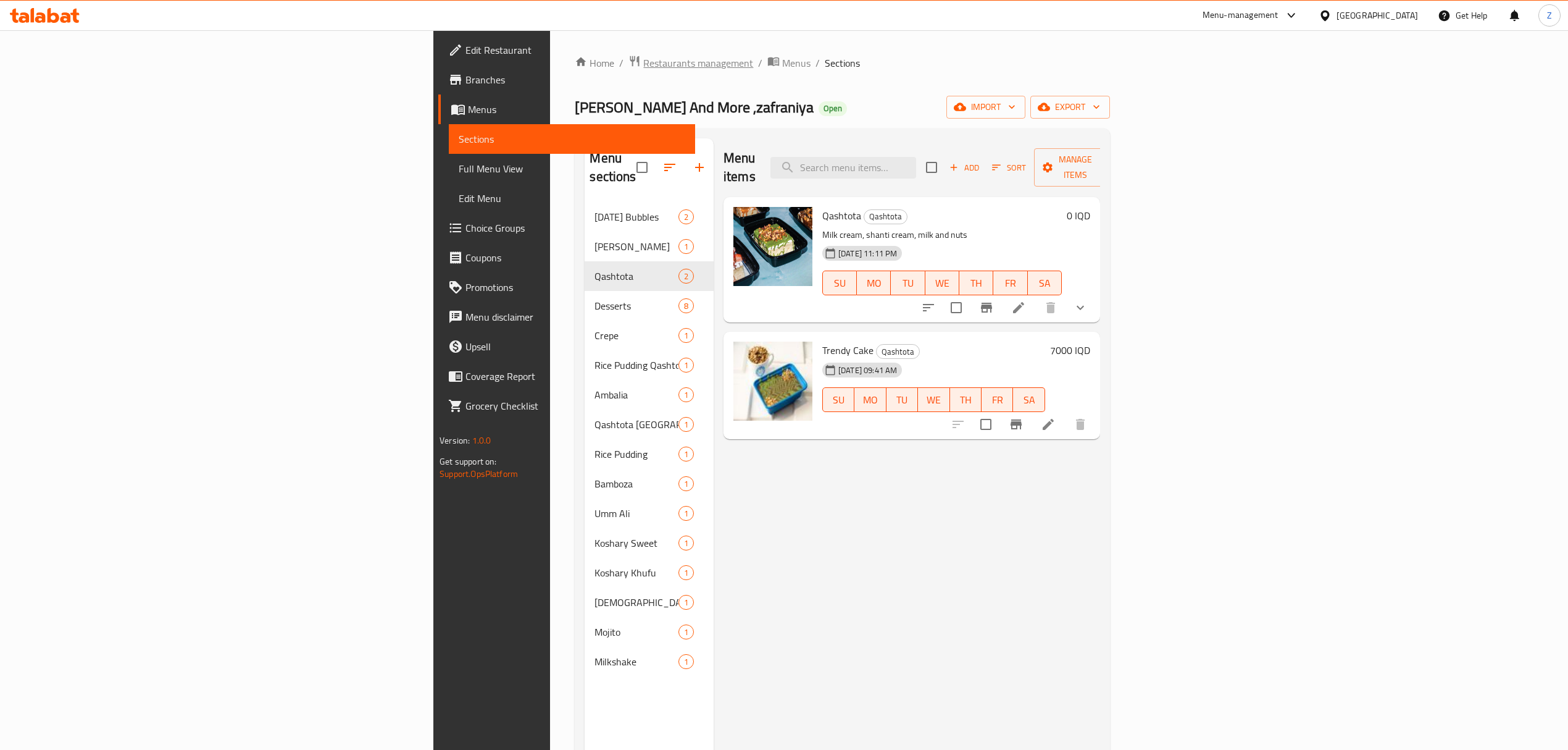
click at [643, 62] on span "Restaurants management" at bounding box center [698, 62] width 110 height 15
